Goal: Transaction & Acquisition: Obtain resource

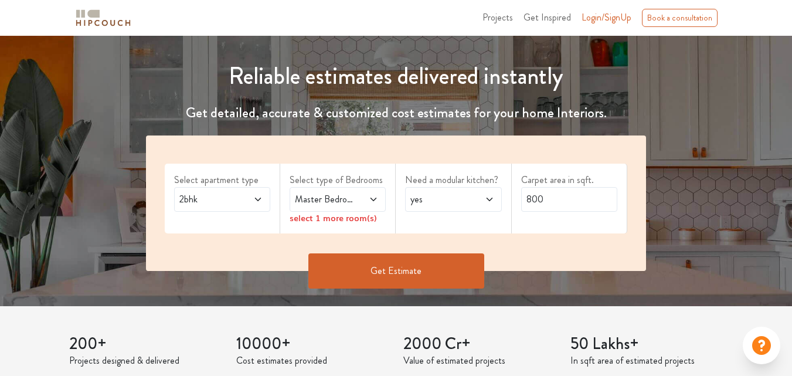
scroll to position [117, 0]
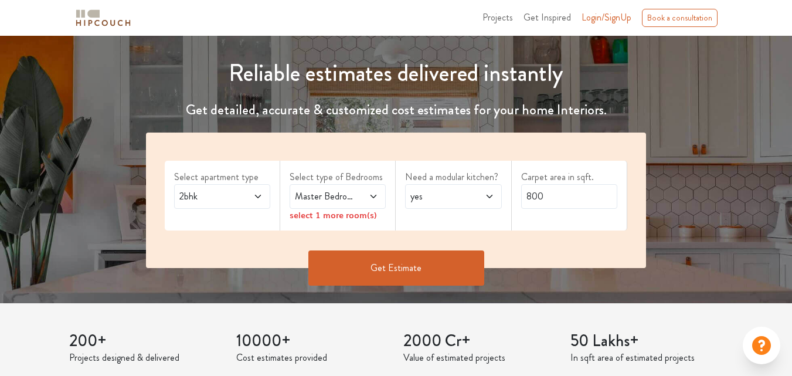
click at [230, 201] on span "2bhk" at bounding box center [209, 196] width 64 height 14
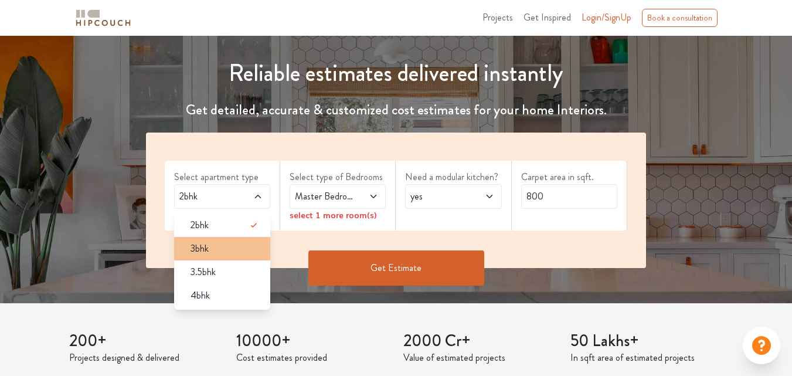
click at [212, 248] on div "3bhk" at bounding box center [225, 248] width 89 height 14
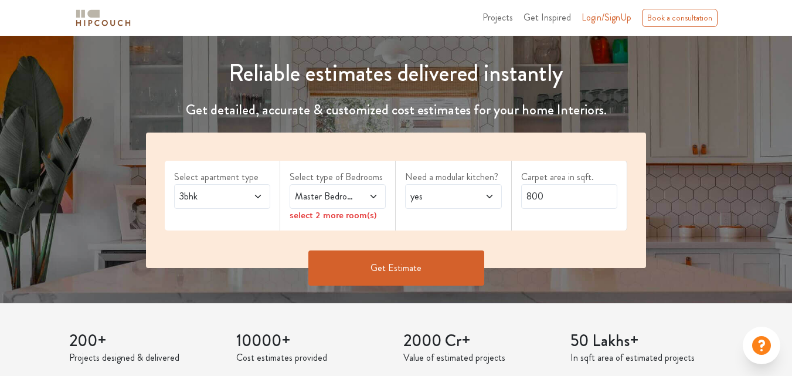
click at [368, 195] on span at bounding box center [367, 196] width 21 height 14
click at [346, 193] on span "Master Bedroom" at bounding box center [324, 196] width 64 height 14
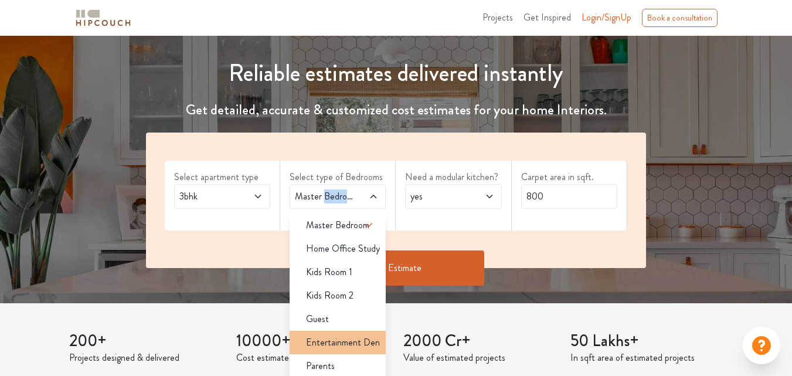
scroll to position [4, 0]
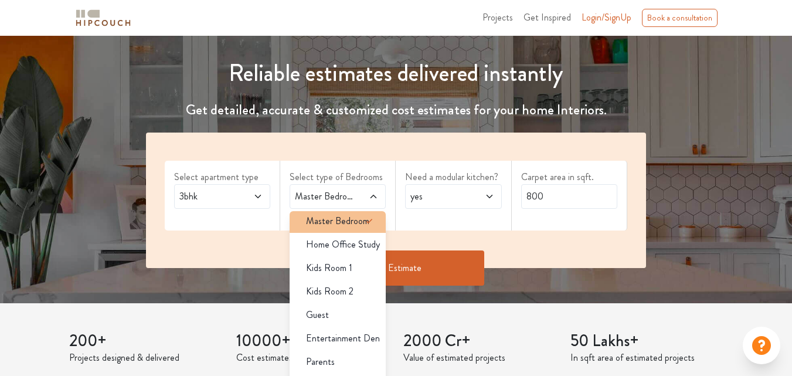
click at [341, 226] on span "Master Bedroom" at bounding box center [337, 221] width 63 height 14
click at [341, 223] on span "Master Bedroom" at bounding box center [337, 221] width 63 height 14
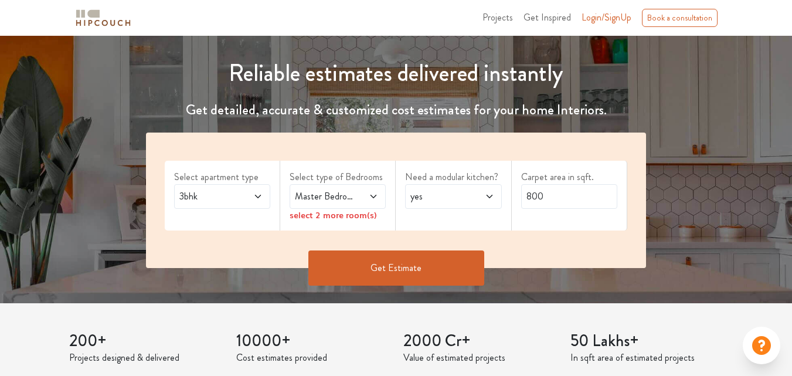
click at [477, 193] on span at bounding box center [482, 196] width 21 height 14
click at [326, 213] on div "select 2 more room(s)" at bounding box center [337, 215] width 96 height 12
click at [353, 200] on span "Master Bedroom" at bounding box center [324, 196] width 64 height 14
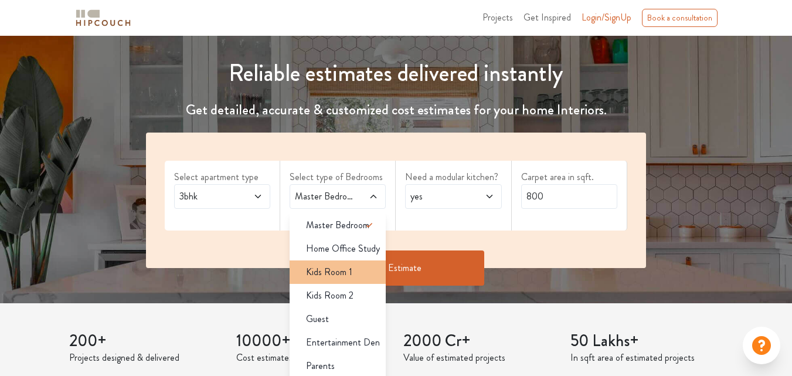
click at [340, 261] on li "Kids Room 1" at bounding box center [337, 271] width 96 height 23
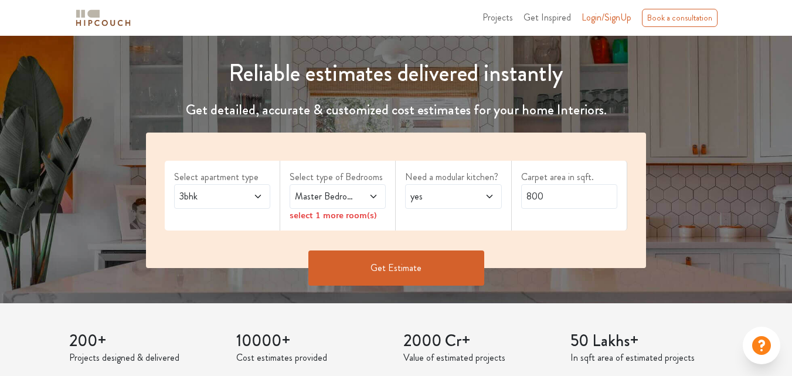
click at [361, 199] on span at bounding box center [367, 196] width 21 height 14
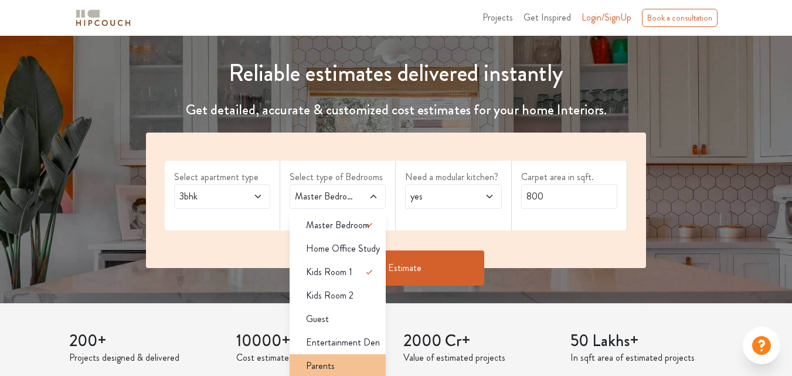
click at [331, 362] on span "Parents" at bounding box center [320, 366] width 29 height 14
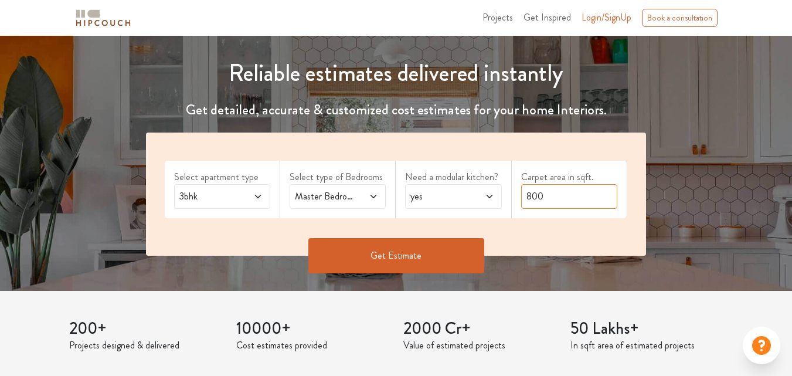
drag, startPoint x: 558, startPoint y: 197, endPoint x: 508, endPoint y: 197, distance: 49.8
click at [508, 197] on div "Select apartment type 3bhk Select type of Bedrooms Master Bedroom,Kids Room 1,P…" at bounding box center [396, 193] width 500 height 123
type input "1600"
click at [346, 238] on button "Get Estimate" at bounding box center [396, 255] width 176 height 35
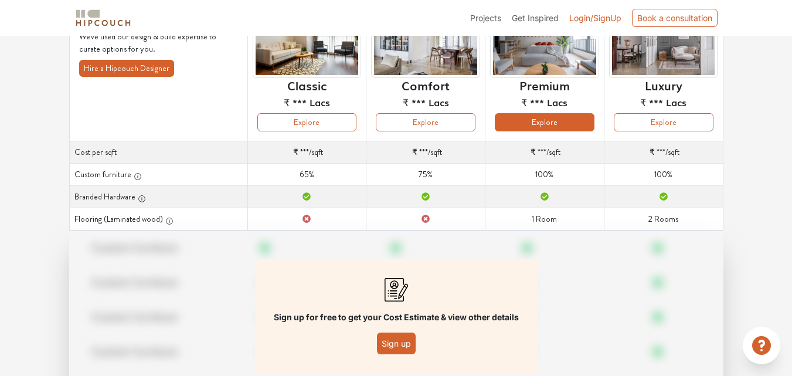
scroll to position [59, 0]
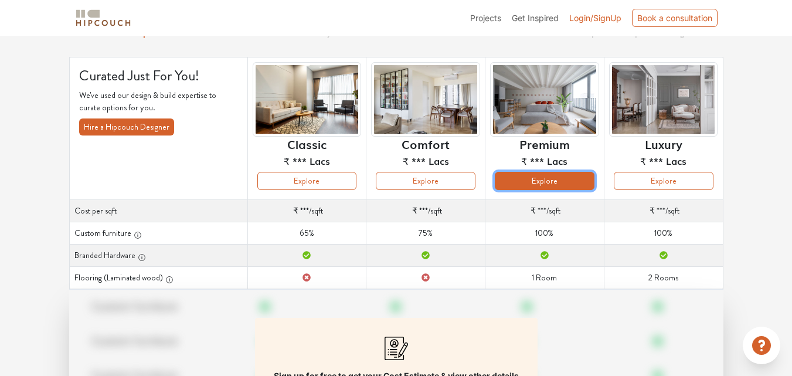
click at [554, 175] on button "Explore" at bounding box center [545, 181] width 100 height 18
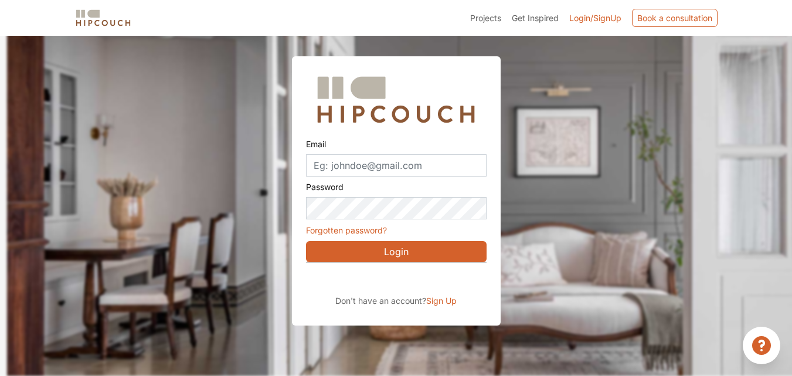
click at [440, 305] on span "Sign Up" at bounding box center [441, 300] width 30 height 10
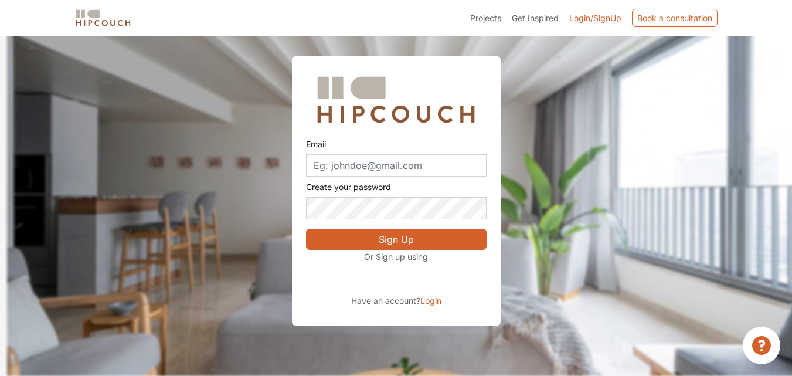
click at [424, 301] on span "Login" at bounding box center [430, 300] width 21 height 10
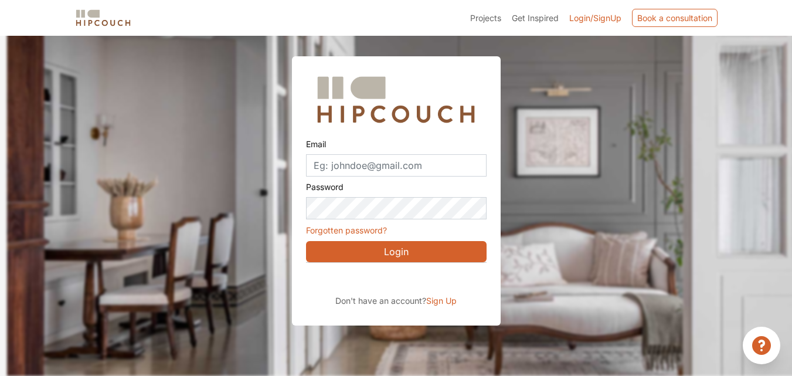
click at [430, 301] on span "Sign Up" at bounding box center [441, 300] width 30 height 10
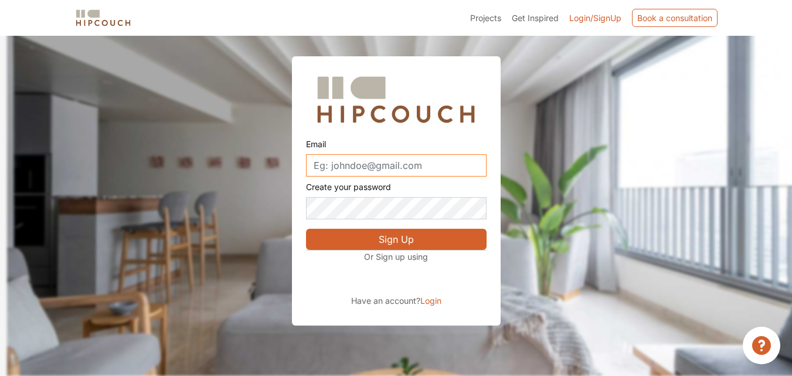
click at [403, 170] on input "Email" at bounding box center [396, 165] width 180 height 22
type input "vipinkia@gmail.com"
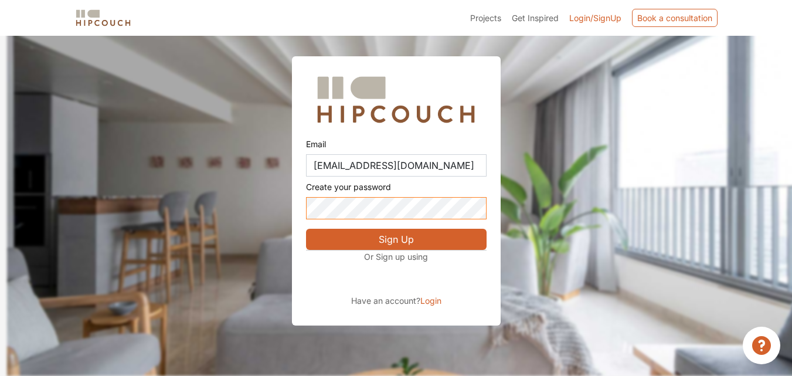
click at [267, 206] on div "Email vipinkia@gmail.com Create your password Sign Up Or Sign up using Have an …" at bounding box center [396, 162] width 792 height 325
click at [367, 241] on button "Sign Up" at bounding box center [396, 239] width 180 height 21
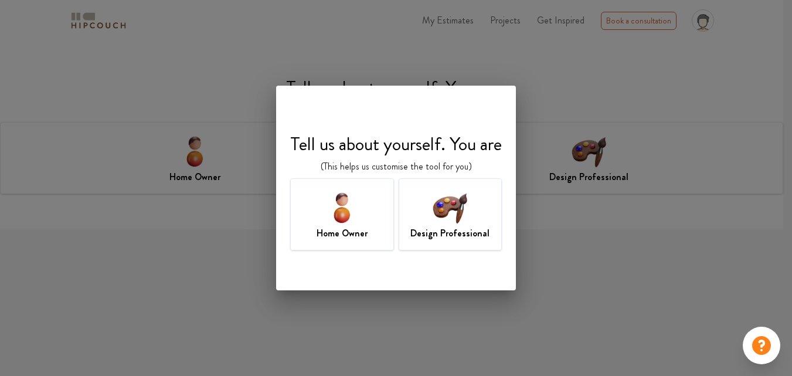
click at [330, 217] on img at bounding box center [342, 207] width 38 height 38
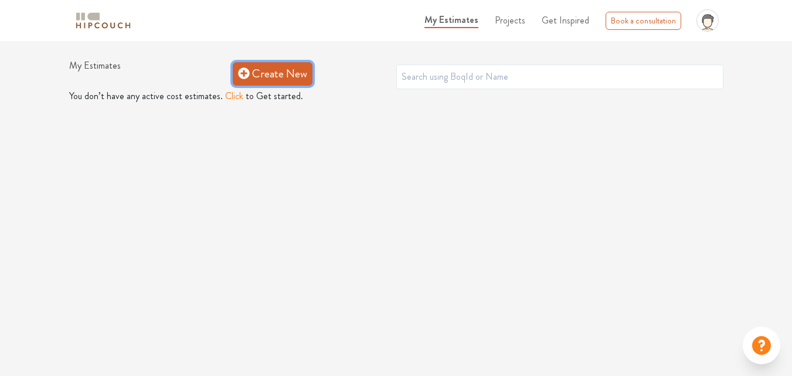
click at [257, 69] on link "Create New" at bounding box center [273, 73] width 80 height 23
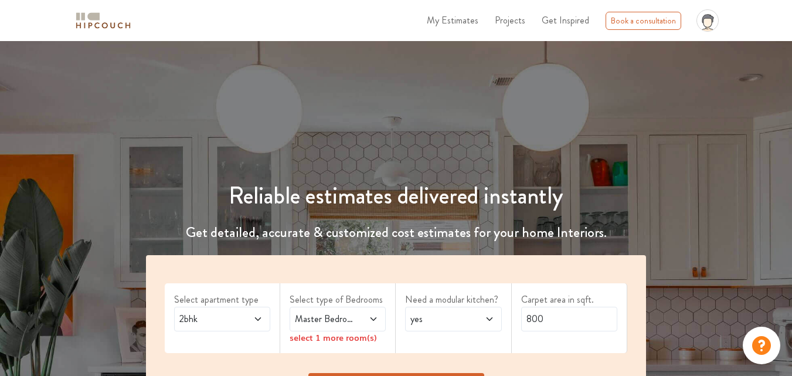
scroll to position [176, 0]
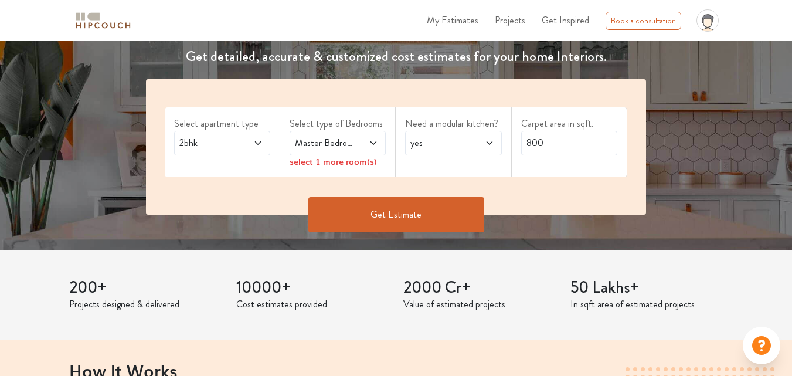
click at [223, 149] on span "2bhk" at bounding box center [209, 143] width 64 height 14
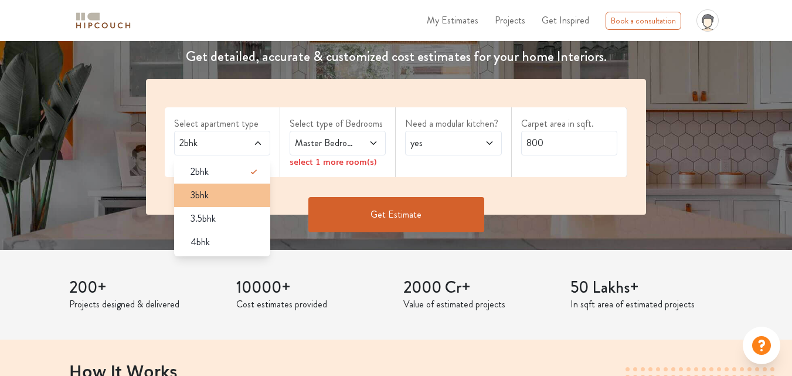
click at [225, 192] on div "3bhk" at bounding box center [225, 195] width 89 height 14
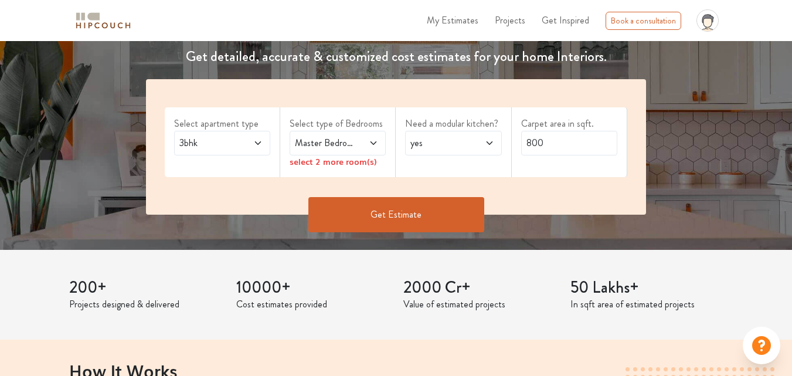
click at [364, 138] on span at bounding box center [367, 143] width 21 height 14
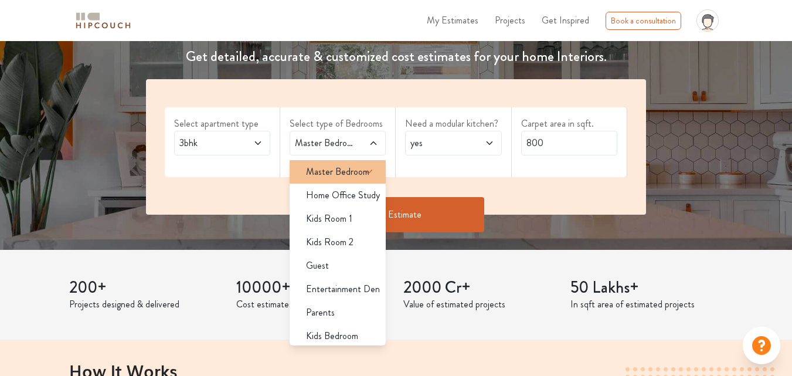
click at [348, 163] on li "Master Bedroom" at bounding box center [337, 171] width 96 height 23
click at [362, 168] on icon at bounding box center [369, 172] width 14 height 14
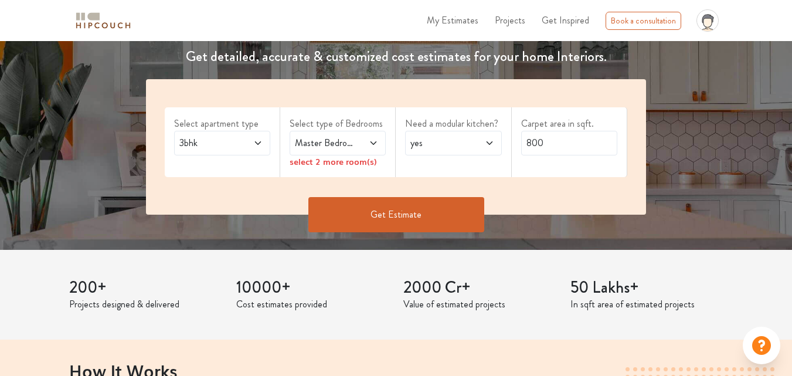
click at [368, 140] on span at bounding box center [367, 143] width 21 height 14
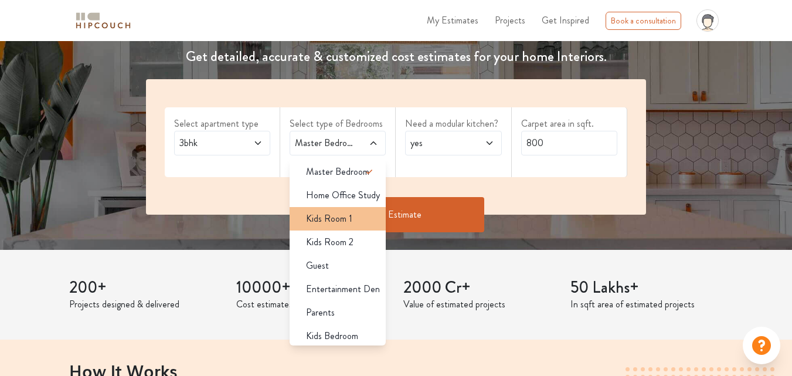
click at [352, 217] on div "Kids Room 1" at bounding box center [340, 219] width 89 height 14
click at [367, 139] on span at bounding box center [367, 143] width 21 height 14
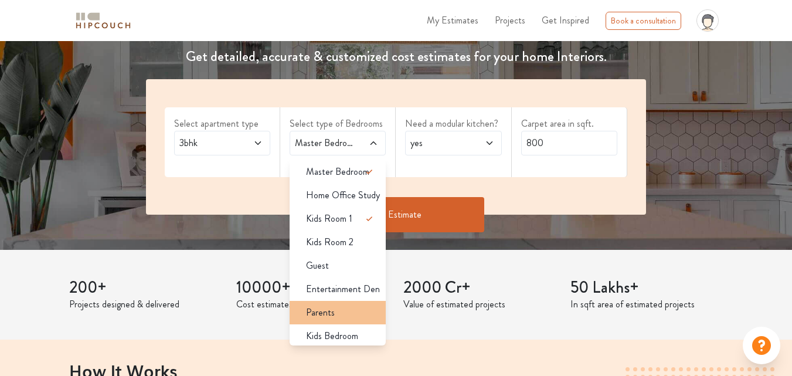
click at [339, 306] on div "Parents" at bounding box center [340, 312] width 89 height 14
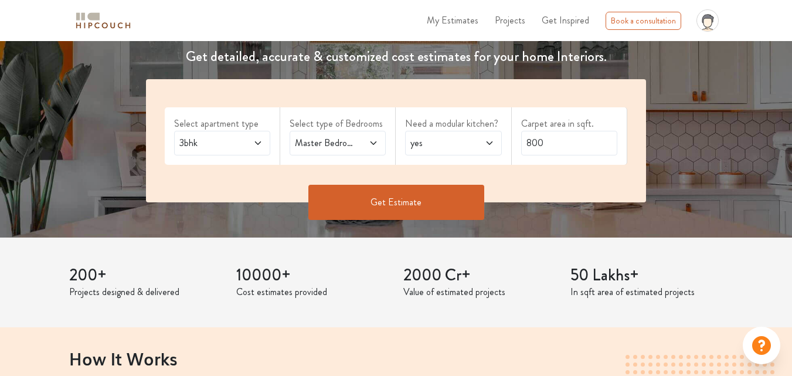
click at [479, 144] on span at bounding box center [482, 143] width 21 height 14
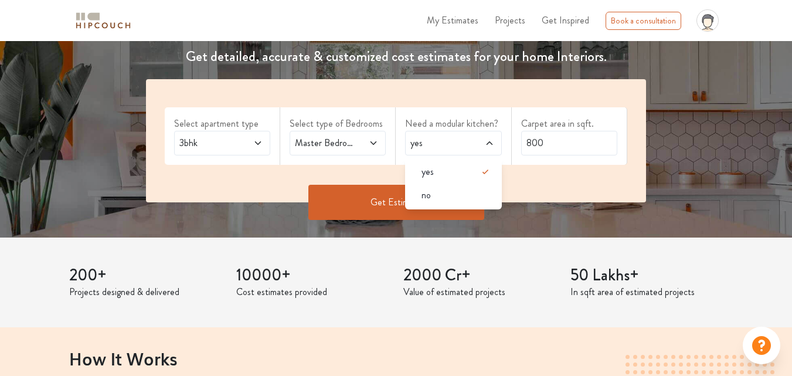
click at [479, 143] on span at bounding box center [482, 143] width 21 height 14
click at [539, 146] on input "800" at bounding box center [569, 143] width 96 height 25
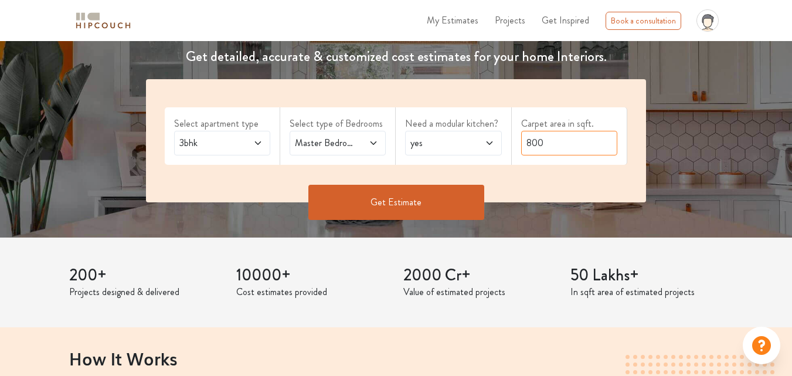
drag, startPoint x: 548, startPoint y: 149, endPoint x: 520, endPoint y: 143, distance: 29.3
click at [520, 143] on div "Carpet area in sqft. 800" at bounding box center [569, 135] width 115 height 57
type input "1650"
click at [411, 197] on button "Get Estimate" at bounding box center [396, 202] width 176 height 35
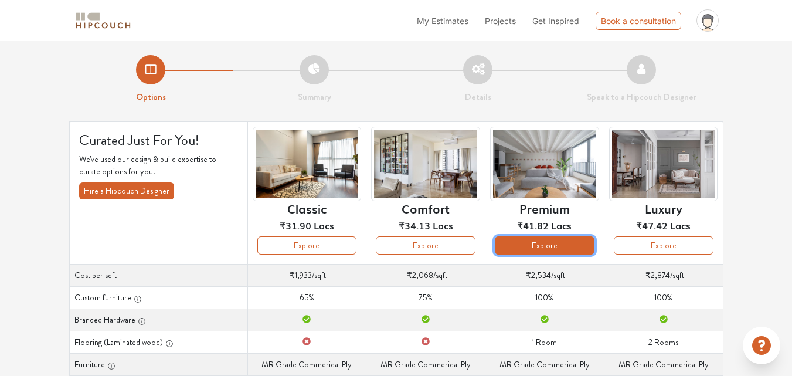
click at [550, 251] on button "Explore" at bounding box center [545, 245] width 100 height 18
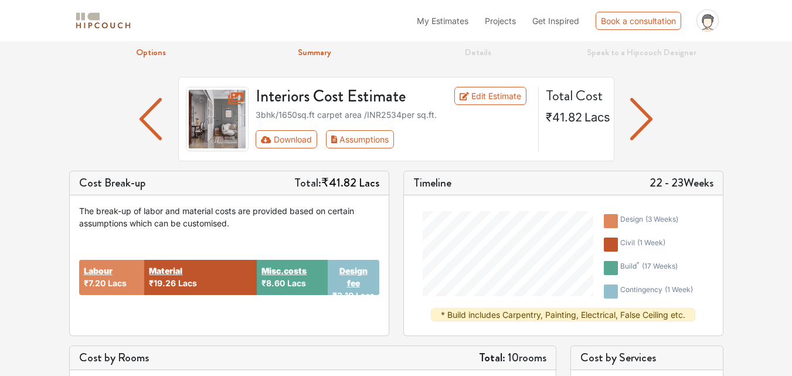
scroll to position [24, 0]
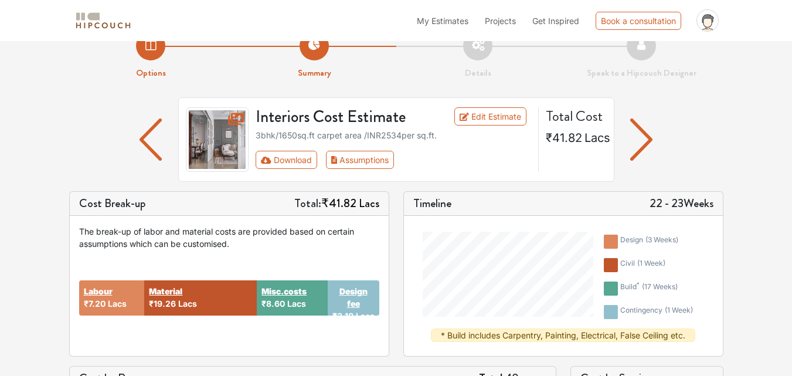
click at [643, 148] on img "button" at bounding box center [641, 139] width 23 height 42
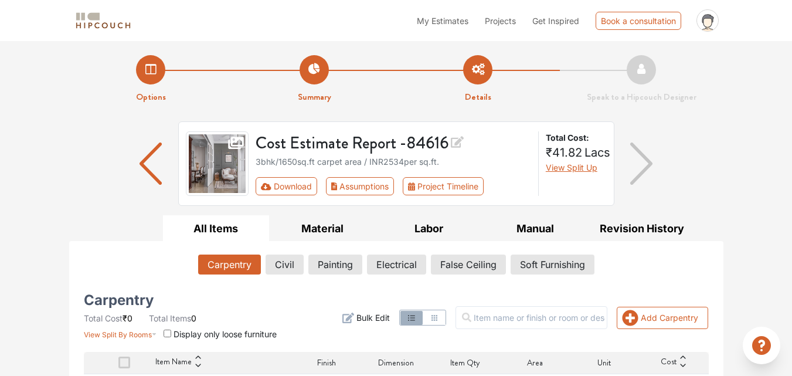
click at [158, 165] on img "button" at bounding box center [150, 163] width 23 height 42
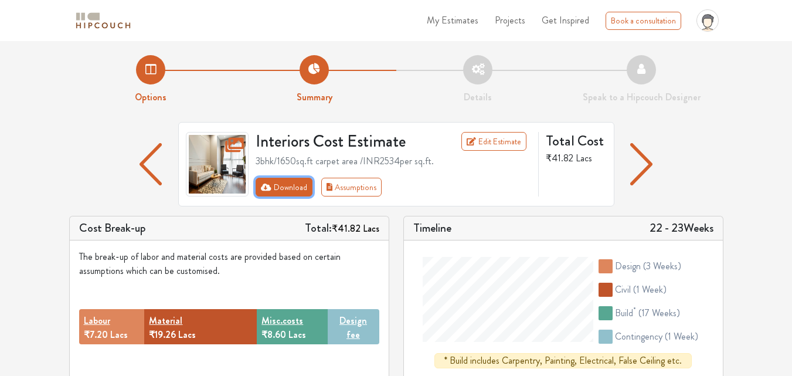
click at [282, 185] on button "Download" at bounding box center [283, 187] width 57 height 19
click at [287, 189] on button "Download" at bounding box center [283, 187] width 57 height 19
click at [641, 154] on img "button" at bounding box center [641, 164] width 23 height 42
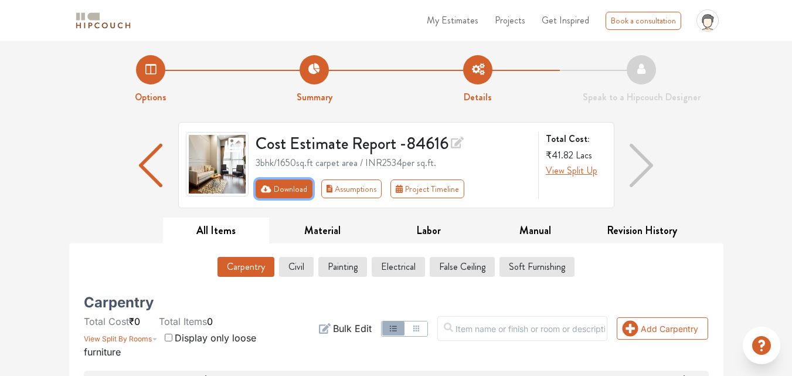
click at [289, 186] on button "Download" at bounding box center [283, 188] width 57 height 19
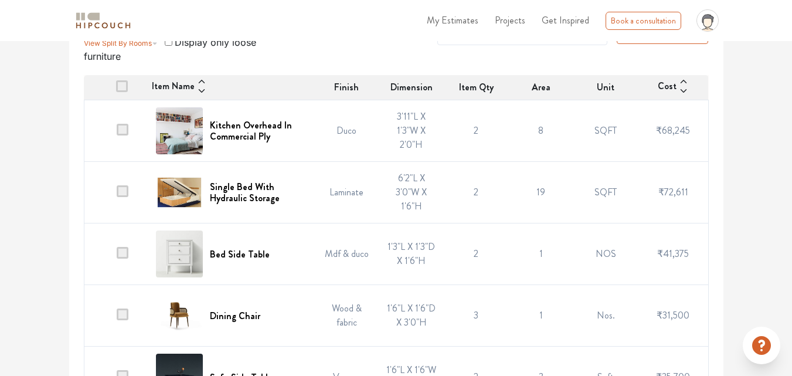
scroll to position [323, 0]
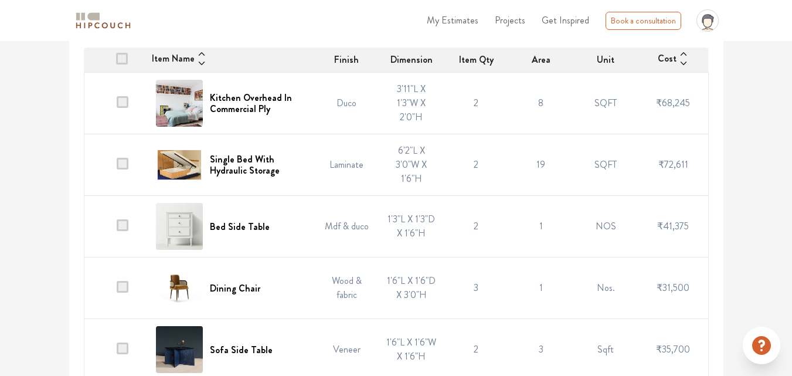
click at [128, 109] on td at bounding box center [116, 104] width 65 height 62
click at [125, 102] on span at bounding box center [123, 102] width 12 height 12
click at [117, 106] on input "checkbox" at bounding box center [117, 106] width 0 height 0
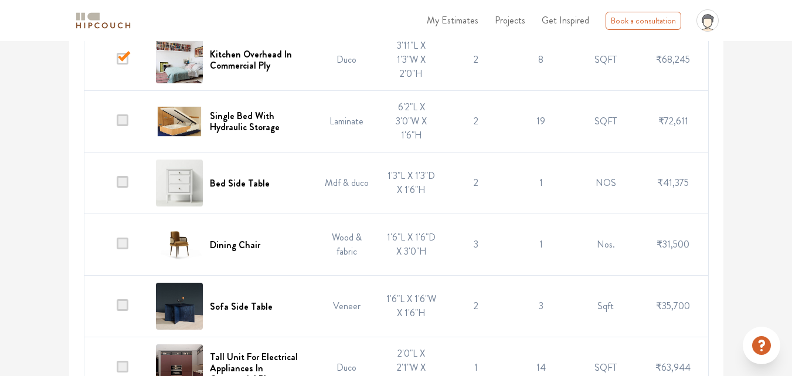
scroll to position [440, 0]
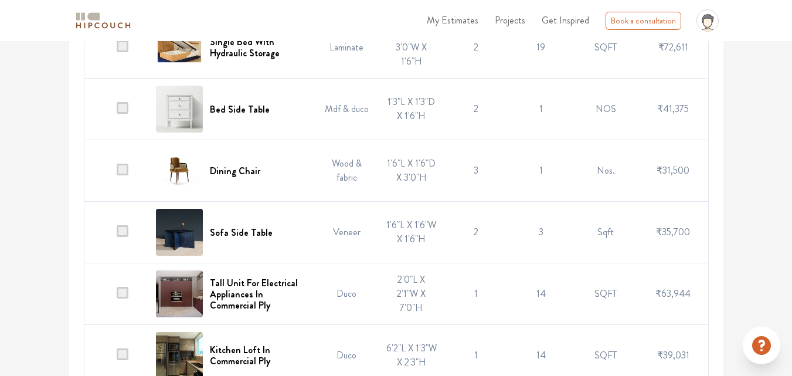
click at [115, 168] on td at bounding box center [116, 171] width 65 height 62
click at [122, 169] on span at bounding box center [123, 169] width 12 height 12
click at [117, 173] on input "checkbox" at bounding box center [117, 173] width 0 height 0
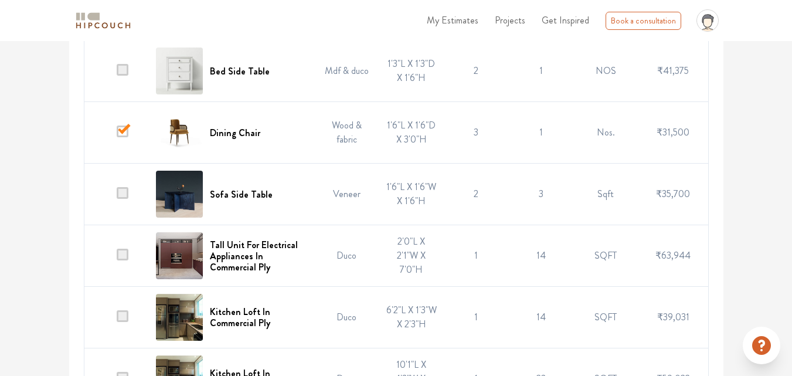
scroll to position [499, 0]
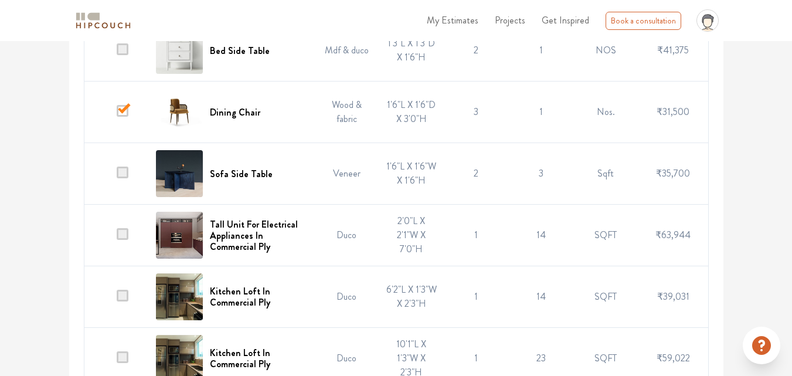
click at [122, 178] on span at bounding box center [123, 172] width 12 height 12
click at [117, 176] on input "checkbox" at bounding box center [117, 176] width 0 height 0
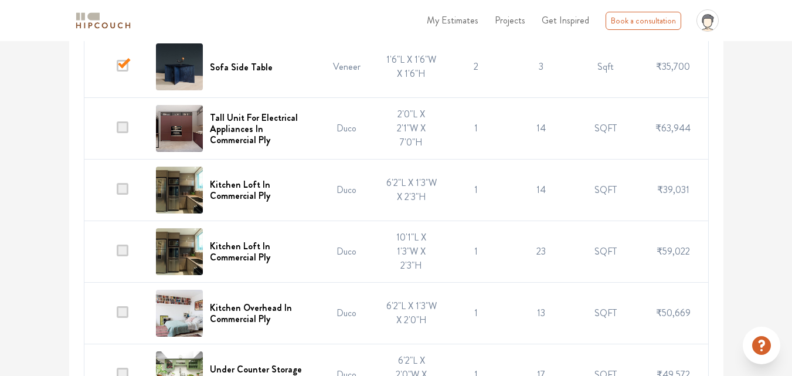
scroll to position [616, 0]
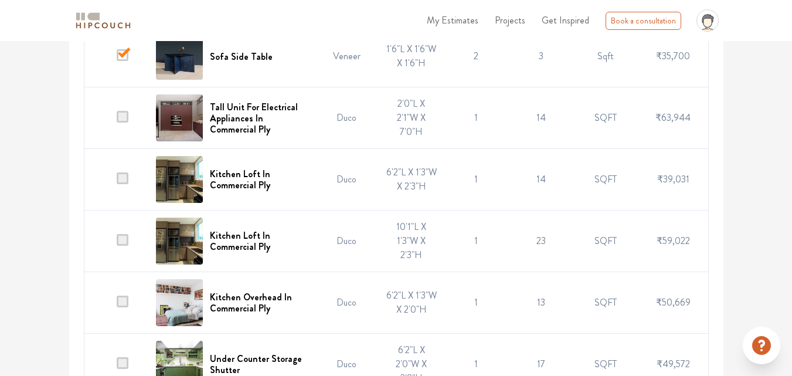
click at [121, 121] on span at bounding box center [123, 117] width 12 height 12
click at [117, 121] on input "checkbox" at bounding box center [117, 121] width 0 height 0
click at [129, 184] on td at bounding box center [116, 180] width 65 height 62
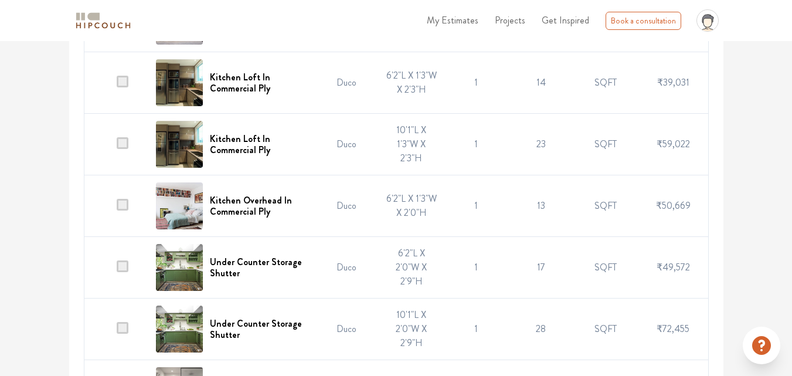
scroll to position [733, 0]
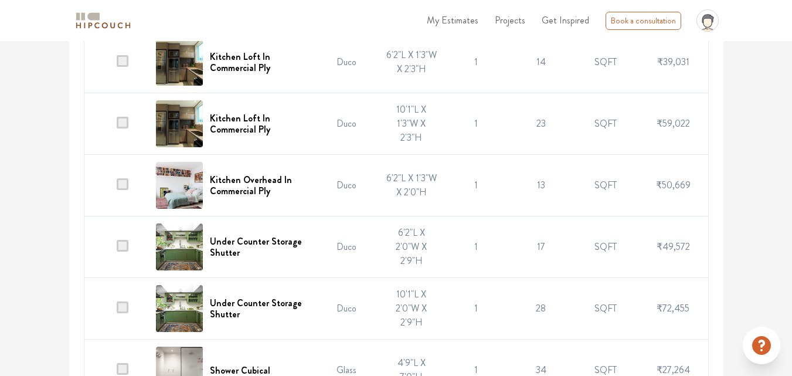
click at [118, 243] on span at bounding box center [123, 246] width 12 height 12
click at [117, 250] on input "checkbox" at bounding box center [117, 250] width 0 height 0
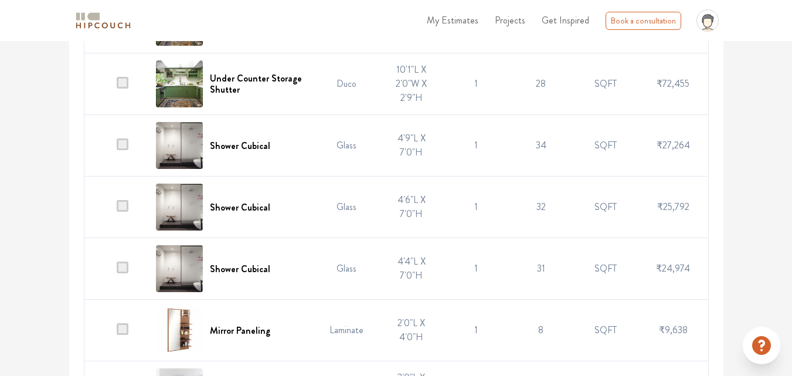
scroll to position [967, 0]
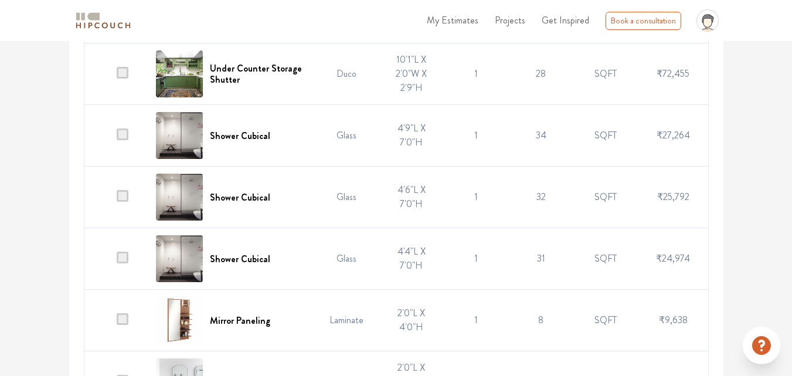
click at [128, 134] on span at bounding box center [123, 134] width 12 height 12
click at [117, 138] on input "checkbox" at bounding box center [117, 138] width 0 height 0
click at [127, 194] on span at bounding box center [123, 196] width 12 height 12
click at [117, 200] on input "checkbox" at bounding box center [117, 200] width 0 height 0
click at [127, 253] on span at bounding box center [123, 257] width 12 height 12
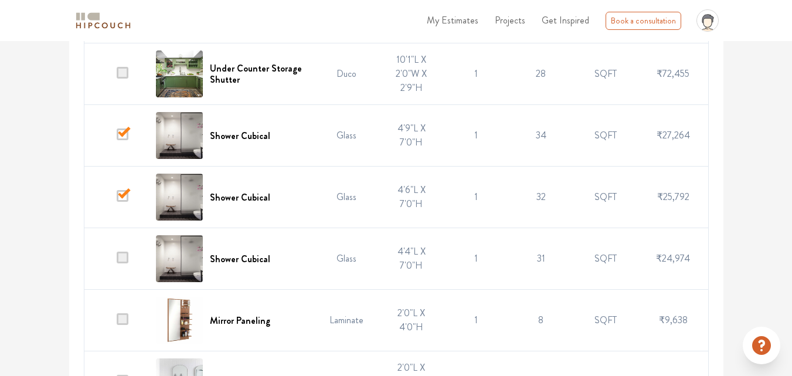
click at [117, 261] on input "checkbox" at bounding box center [117, 261] width 0 height 0
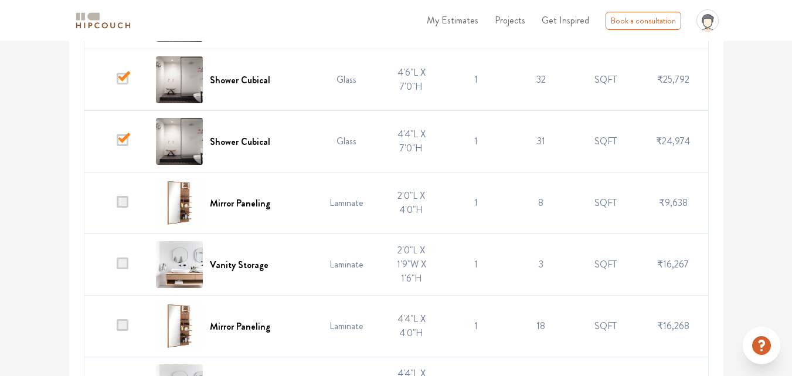
scroll to position [1143, 0]
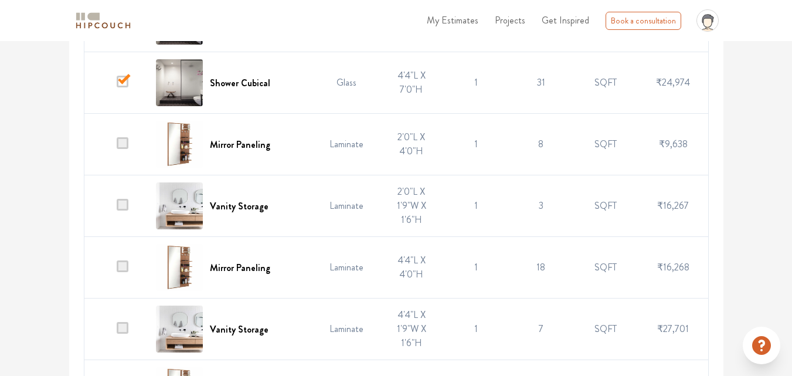
click at [121, 147] on span at bounding box center [123, 143] width 12 height 12
click at [117, 147] on input "checkbox" at bounding box center [117, 147] width 0 height 0
click at [130, 208] on td at bounding box center [116, 206] width 65 height 62
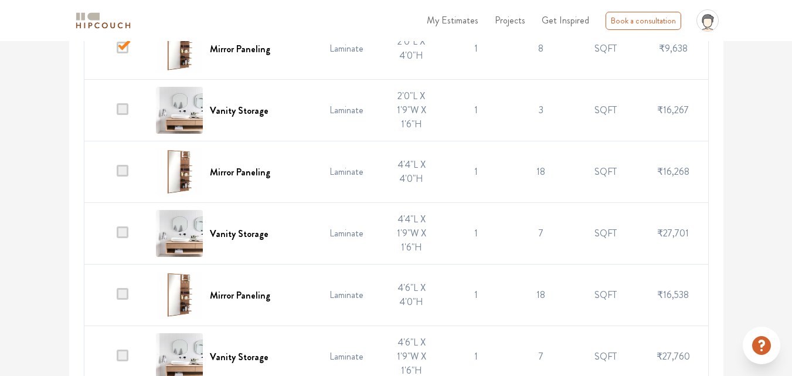
scroll to position [1260, 0]
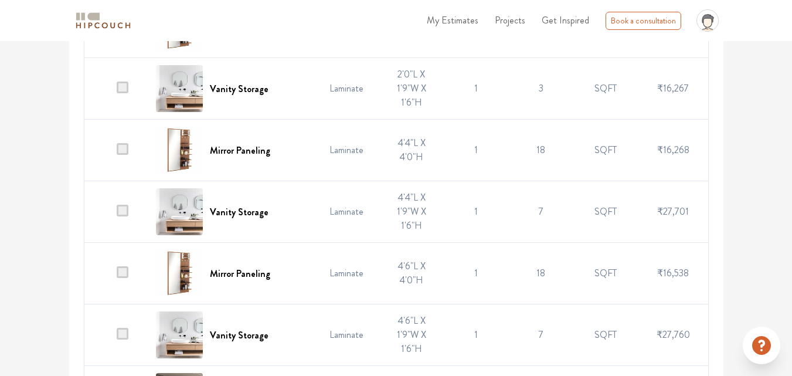
click at [130, 149] on td at bounding box center [116, 151] width 65 height 62
click at [120, 152] on span at bounding box center [123, 149] width 12 height 12
click at [117, 153] on input "checkbox" at bounding box center [117, 153] width 0 height 0
click at [125, 200] on td at bounding box center [116, 212] width 65 height 62
click at [125, 207] on span at bounding box center [123, 210] width 12 height 12
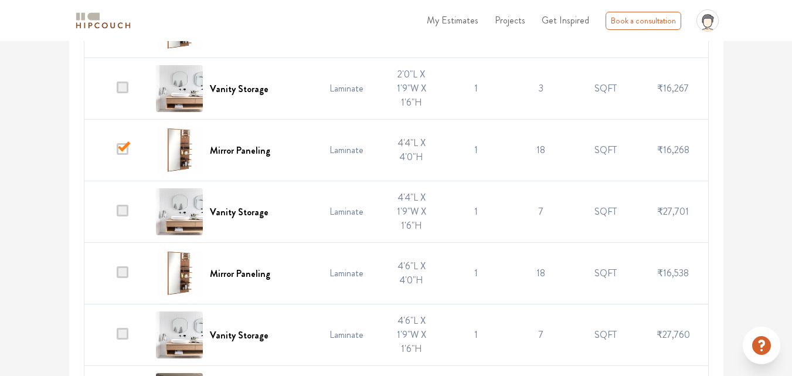
click at [117, 214] on input "checkbox" at bounding box center [117, 214] width 0 height 0
click at [125, 270] on span at bounding box center [123, 272] width 12 height 12
click at [117, 276] on input "checkbox" at bounding box center [117, 276] width 0 height 0
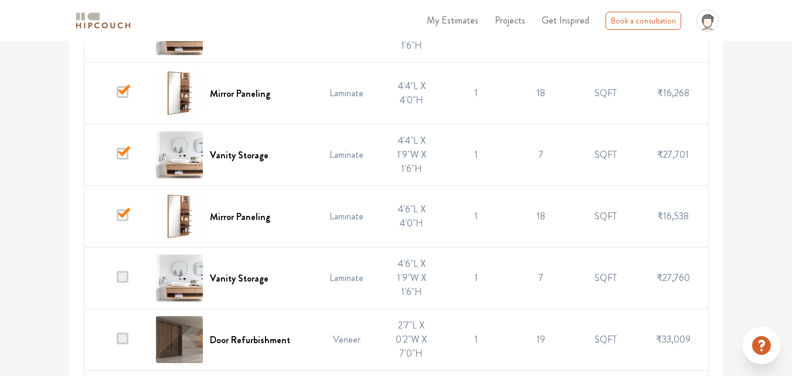
scroll to position [1436, 0]
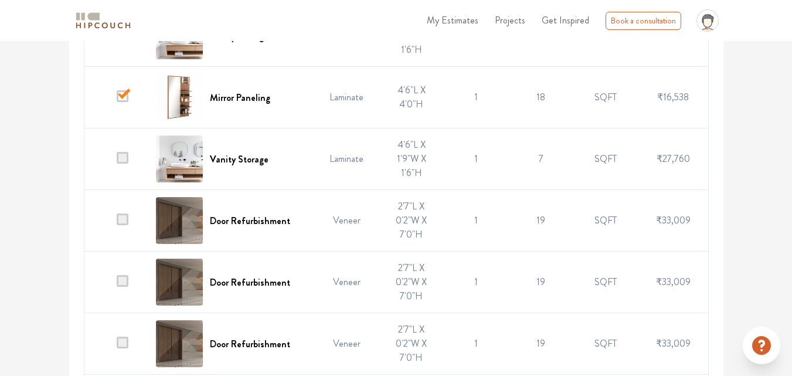
click at [112, 149] on td at bounding box center [116, 159] width 65 height 62
click at [114, 152] on td at bounding box center [116, 159] width 65 height 62
click at [126, 220] on span at bounding box center [123, 219] width 12 height 12
click at [117, 223] on input "checkbox" at bounding box center [117, 223] width 0 height 0
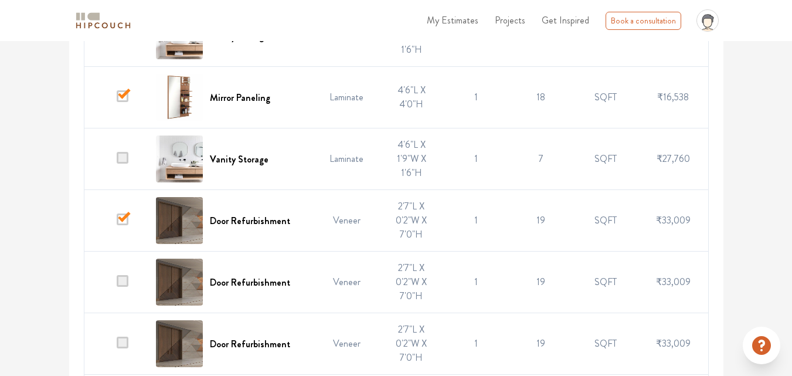
click at [128, 156] on span at bounding box center [123, 158] width 12 height 12
click at [117, 162] on input "checkbox" at bounding box center [117, 162] width 0 height 0
click at [118, 161] on span at bounding box center [123, 158] width 12 height 12
click at [117, 162] on input "checkbox" at bounding box center [117, 162] width 0 height 0
click at [129, 156] on td at bounding box center [116, 159] width 65 height 62
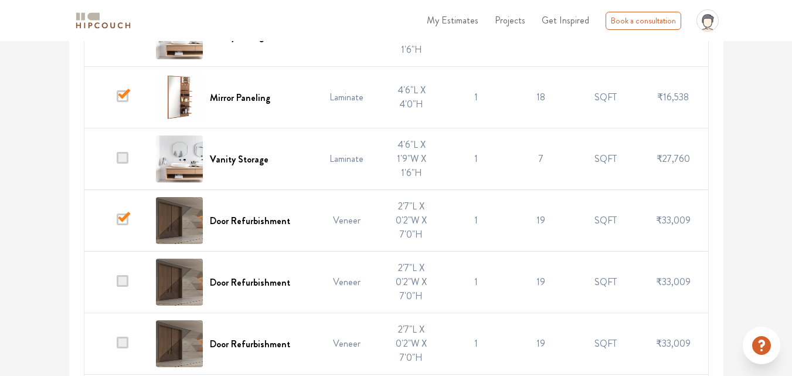
click at [126, 159] on span at bounding box center [123, 158] width 12 height 12
click at [117, 162] on input "checkbox" at bounding box center [117, 162] width 0 height 0
click at [130, 276] on td at bounding box center [116, 282] width 65 height 62
click at [123, 279] on span at bounding box center [123, 281] width 12 height 12
click at [117, 285] on input "checkbox" at bounding box center [117, 285] width 0 height 0
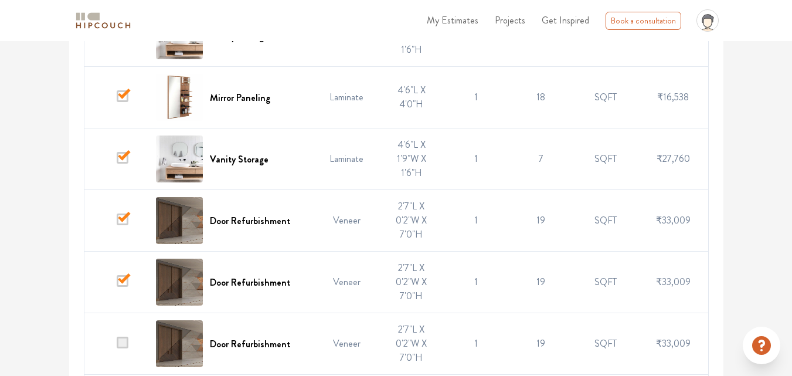
click at [121, 342] on span at bounding box center [123, 342] width 12 height 12
click at [117, 346] on input "checkbox" at bounding box center [117, 346] width 0 height 0
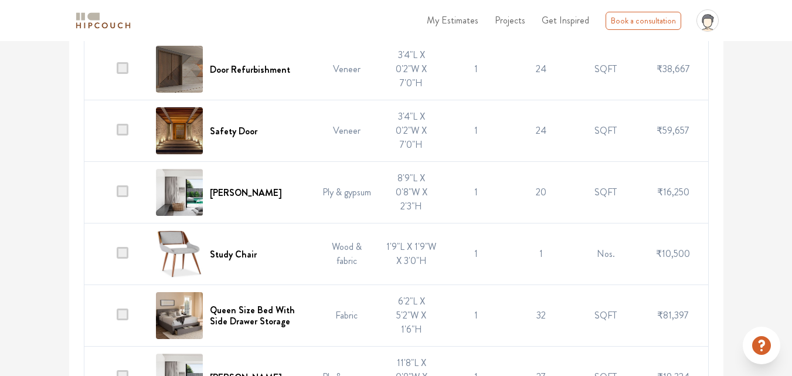
scroll to position [1963, 0]
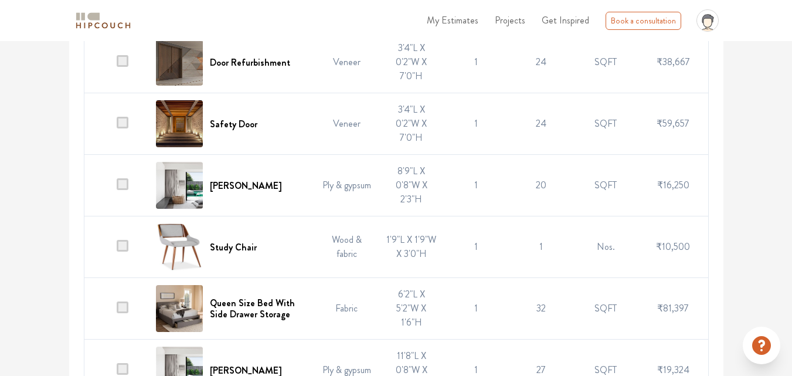
click at [129, 188] on td at bounding box center [116, 186] width 65 height 62
click at [118, 185] on span at bounding box center [123, 184] width 12 height 12
click at [117, 188] on input "checkbox" at bounding box center [117, 188] width 0 height 0
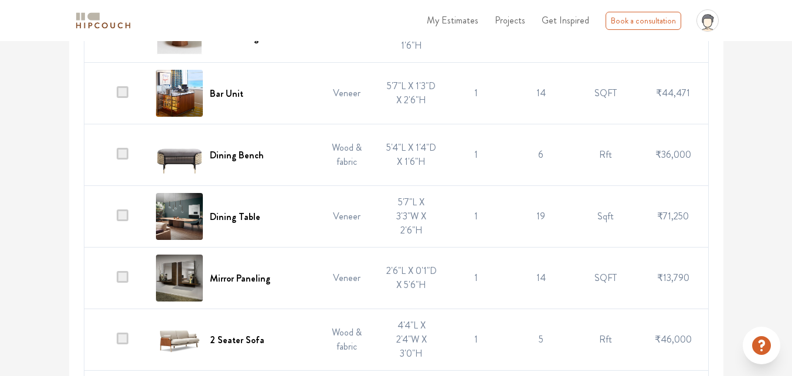
scroll to position [3363, 0]
